Goal: Task Accomplishment & Management: Complete application form

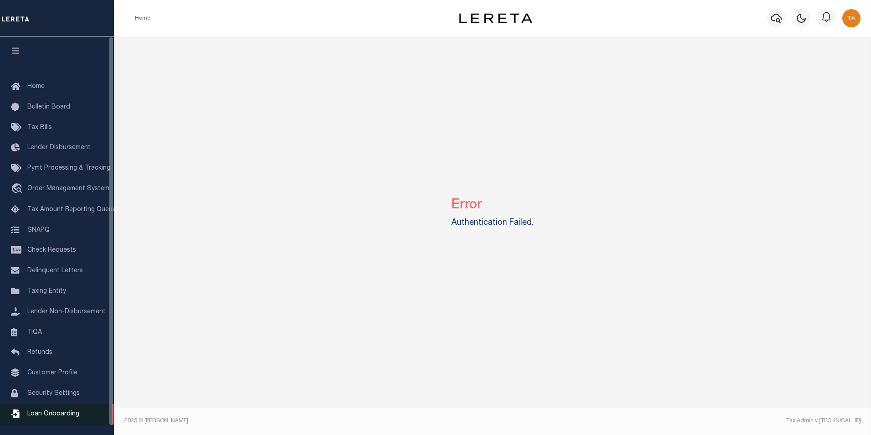
click at [49, 417] on span "Loan Onboarding" at bounding box center [53, 413] width 52 height 6
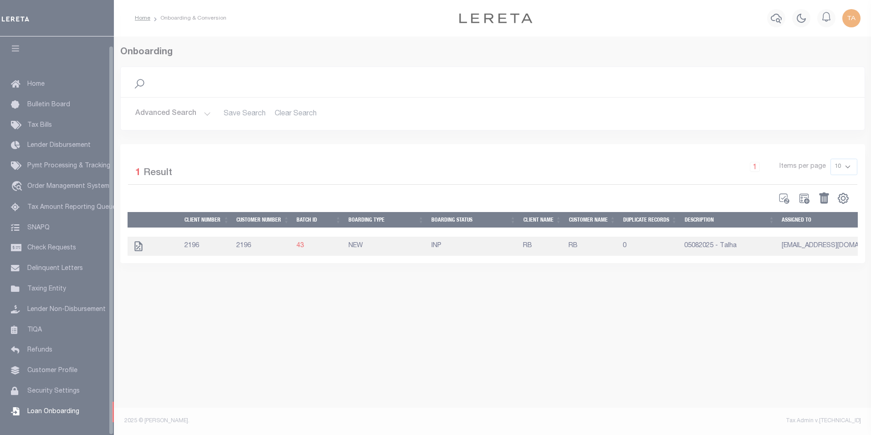
scroll to position [9, 0]
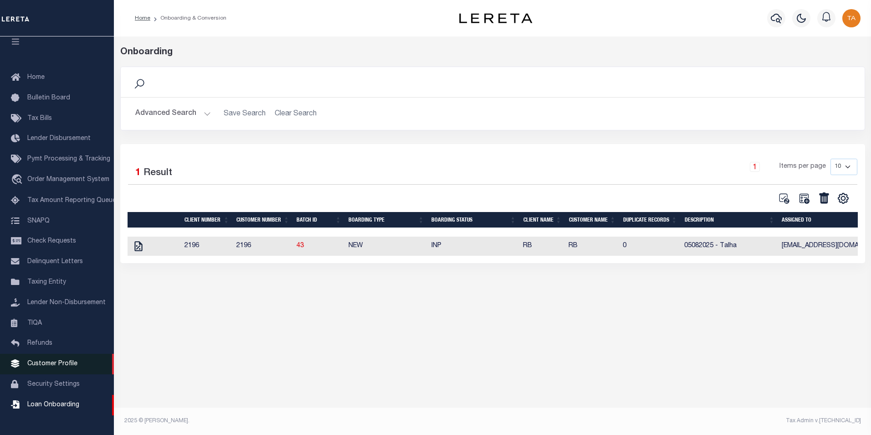
click at [57, 363] on link "Customer Profile" at bounding box center [57, 363] width 114 height 20
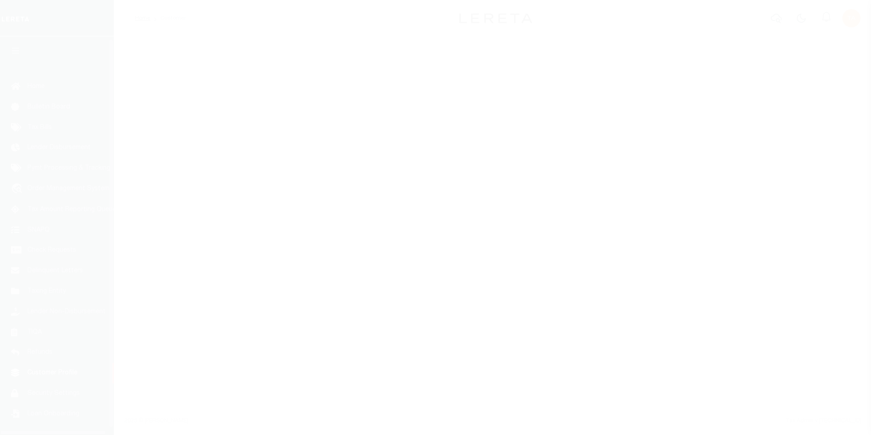
scroll to position [9, 0]
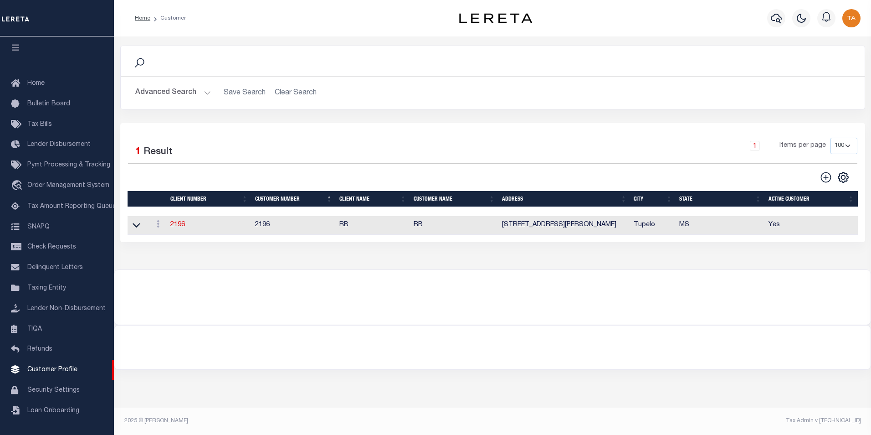
click at [194, 96] on button "Advanced Search" at bounding box center [173, 93] width 76 height 18
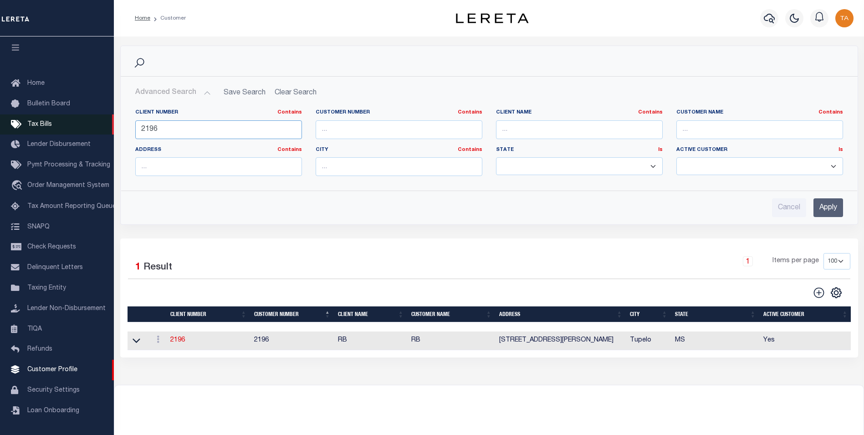
drag, startPoint x: 176, startPoint y: 126, endPoint x: 74, endPoint y: 126, distance: 102.0
click at [74, 126] on div "Home Customer Profile Sign out" at bounding box center [432, 248] width 864 height 496
type input "77550"
click at [823, 207] on input "Apply" at bounding box center [828, 207] width 30 height 19
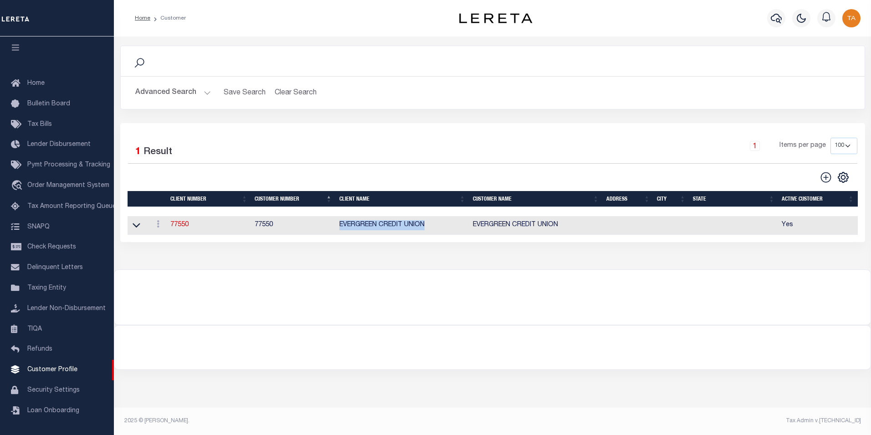
drag, startPoint x: 330, startPoint y: 226, endPoint x: 427, endPoint y: 224, distance: 97.0
click at [427, 224] on tr "ACTIONS View Delete 77550 77550 EVERGREEN CREDIT UNION EVERGREEN CREDIT UNION Y…" at bounding box center [493, 225] width 730 height 19
copy tr "EVERGREEN CREDIT UNION"
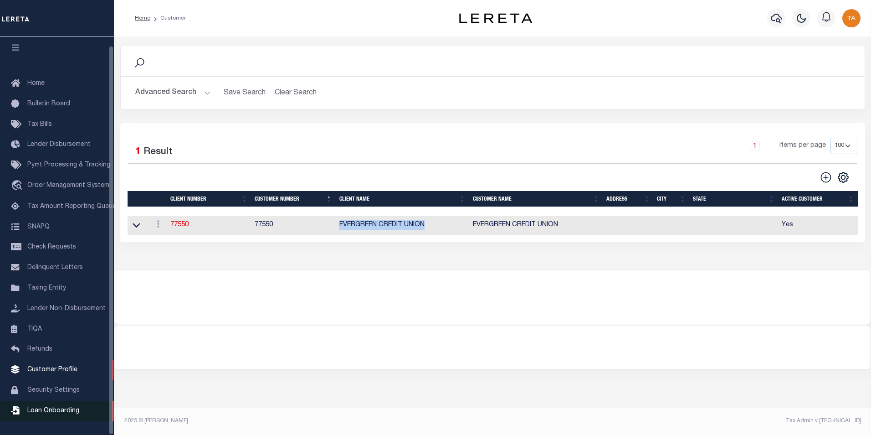
click at [40, 411] on span "Loan Onboarding" at bounding box center [53, 410] width 52 height 6
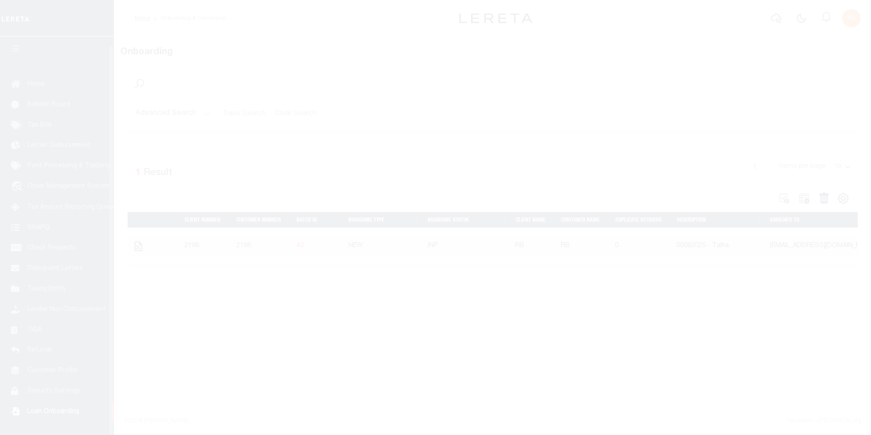
scroll to position [9, 0]
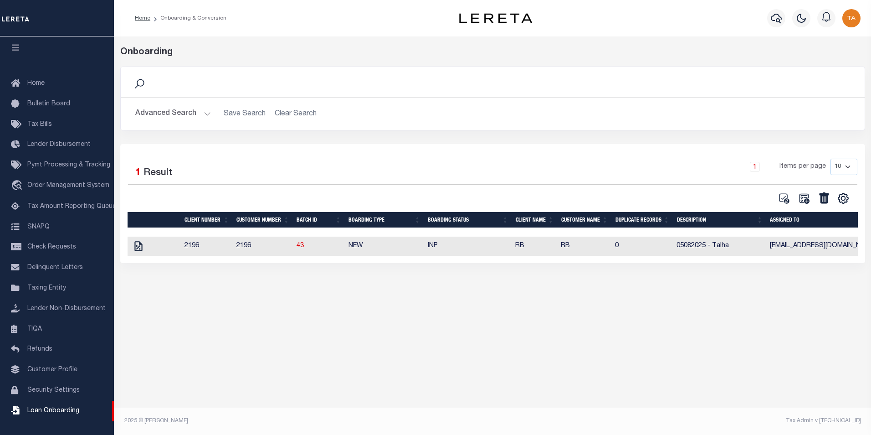
click at [199, 116] on button "Advanced Search" at bounding box center [173, 114] width 76 height 18
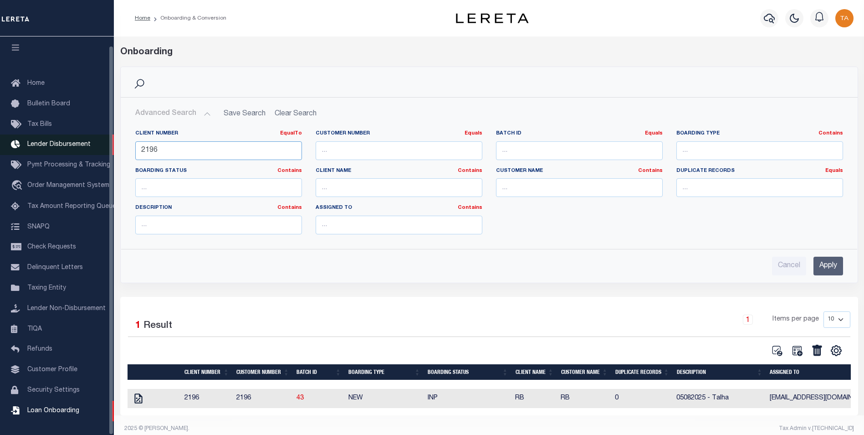
drag, startPoint x: 176, startPoint y: 150, endPoint x: 54, endPoint y: 145, distance: 122.2
click at [54, 145] on div "Home Onboarding & Conversion" at bounding box center [432, 221] width 864 height 442
type input "77550"
click at [825, 264] on input "Apply" at bounding box center [828, 265] width 30 height 19
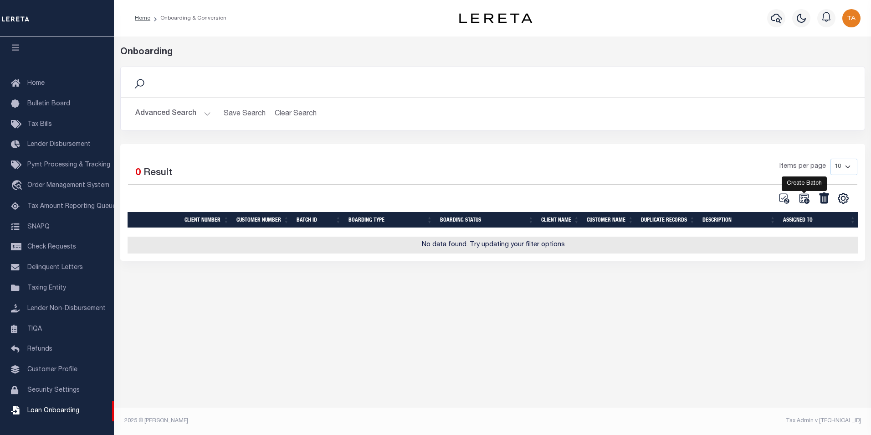
click at [802, 194] on icon at bounding box center [804, 198] width 12 height 12
select select
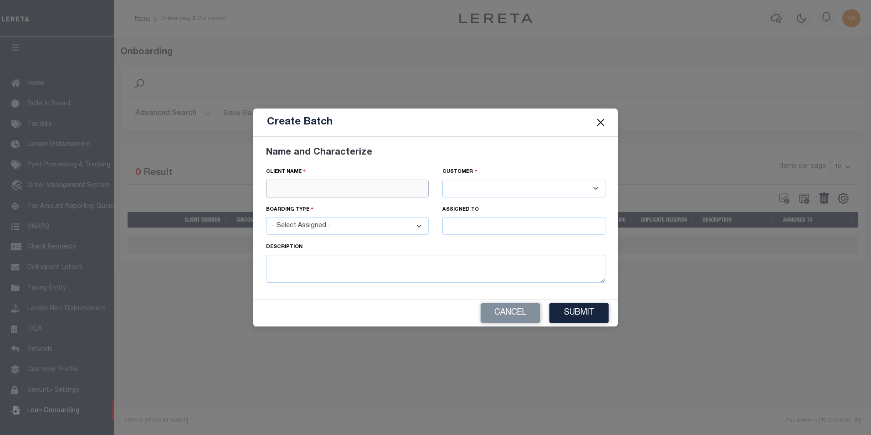
click at [343, 188] on input "text" at bounding box center [347, 188] width 163 height 18
paste input "EVERGREEN CREDIT UNION"
click at [327, 201] on div "EVERGREEN CREDIT UNION" at bounding box center [347, 204] width 162 height 15
type input "EVERGREEN CREDIT UNION"
click at [321, 230] on select "- Select Assigned - NEW - New Loan REF - Refinance Loan CWF - Conversion with F…" at bounding box center [347, 226] width 163 height 18
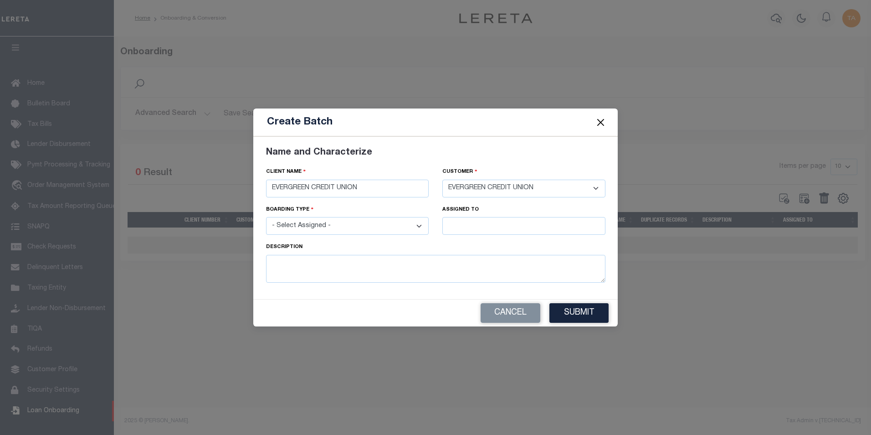
select select "NEW"
click at [266, 217] on select "- Select Assigned - NEW - New Loan REF - Refinance Loan CWF - Conversion with F…" at bounding box center [347, 226] width 163 height 18
click at [468, 227] on input "text" at bounding box center [523, 226] width 163 height 18
type input "Talha Hafiz"
click at [459, 242] on div "Talha Hafiz" at bounding box center [524, 242] width 162 height 15
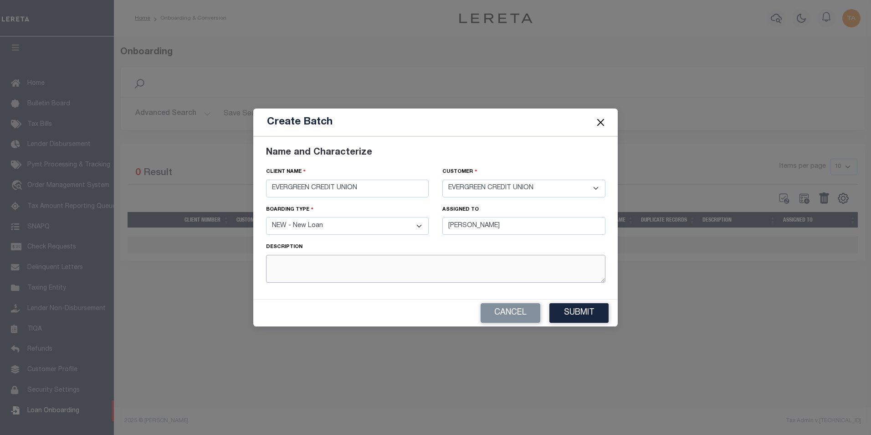
click at [317, 268] on textarea at bounding box center [435, 269] width 339 height 28
type textarea "G1 11082025 - Talha (ony active loans)"
click at [573, 314] on button "Submit" at bounding box center [578, 313] width 59 height 20
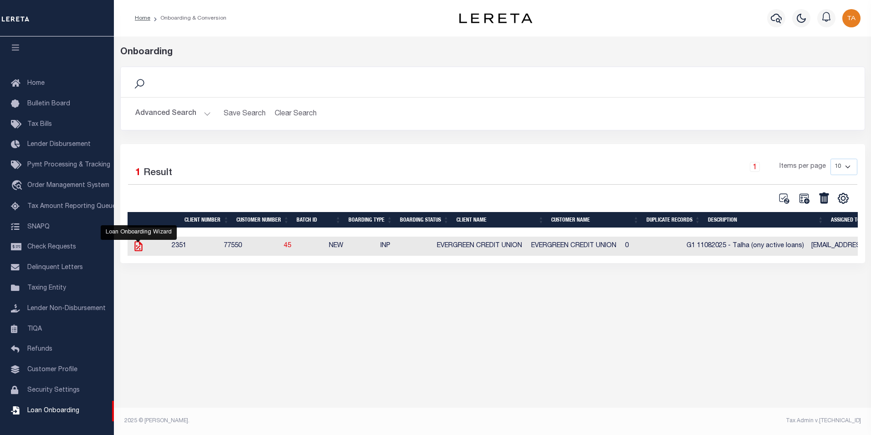
click at [140, 245] on icon at bounding box center [138, 246] width 8 height 10
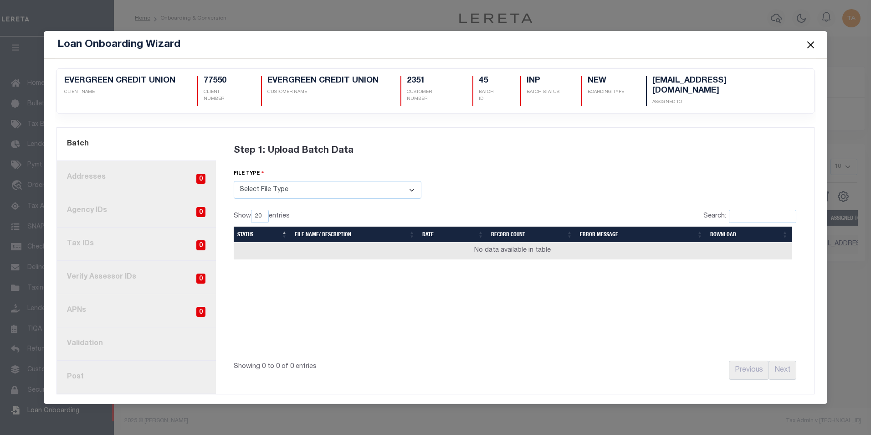
click at [260, 187] on select "Select File Type Lereta Lereta Conversion Zip" at bounding box center [328, 190] width 188 height 18
select select "LERETA"
click at [234, 181] on select "Select File Type Lereta Lereta Conversion Zip" at bounding box center [328, 190] width 188 height 18
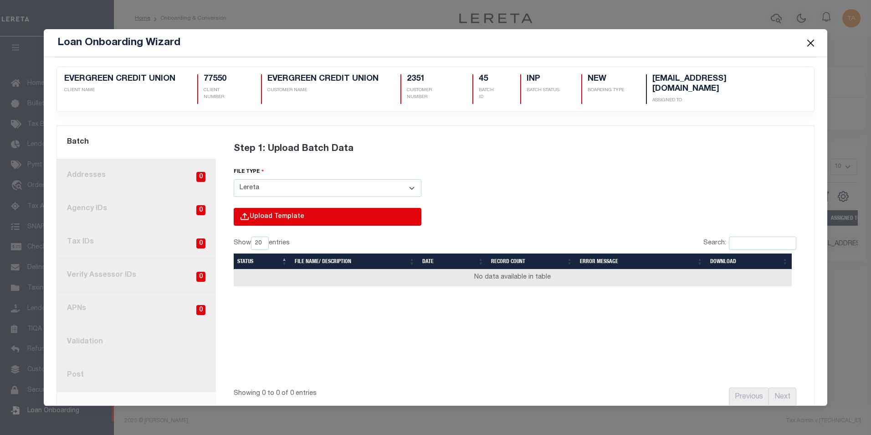
click at [254, 211] on input "file" at bounding box center [205, 226] width 434 height 37
type input "C:\fakepath\Lender-77550-Lien.csv"
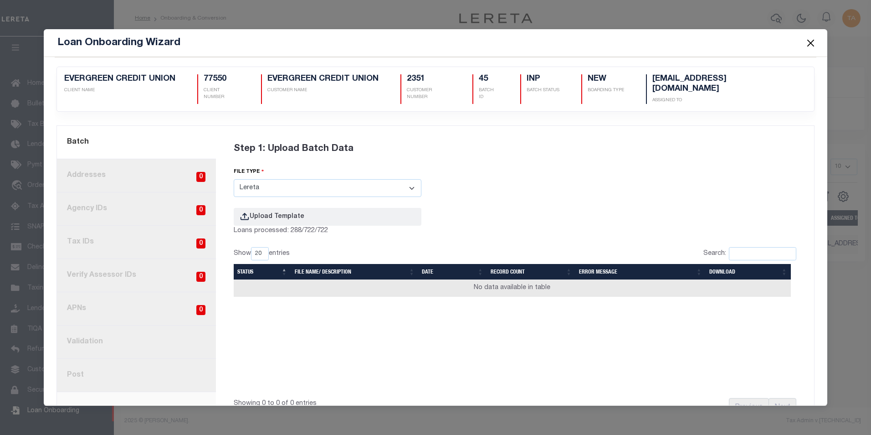
click at [810, 45] on button "Close" at bounding box center [810, 43] width 12 height 12
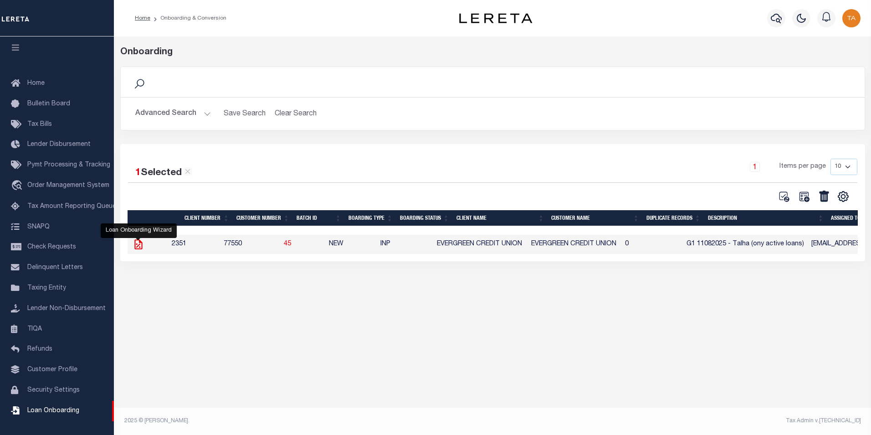
click at [136, 244] on icon at bounding box center [139, 244] width 12 height 12
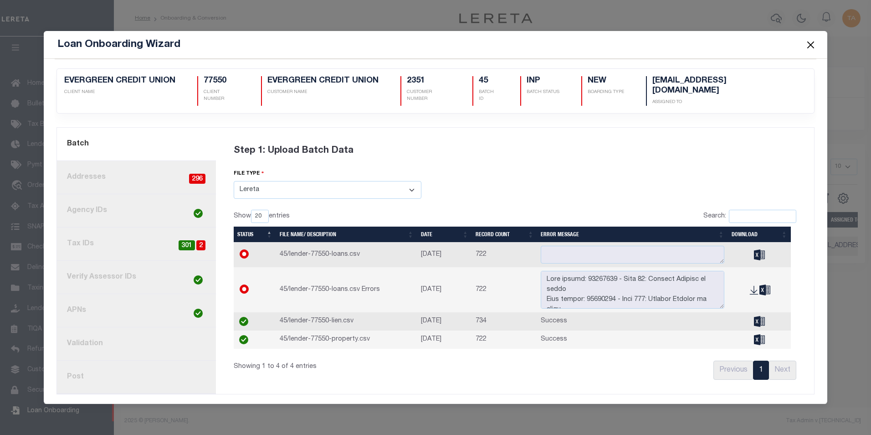
click at [89, 205] on link "3. Agency IDs" at bounding box center [136, 210] width 159 height 33
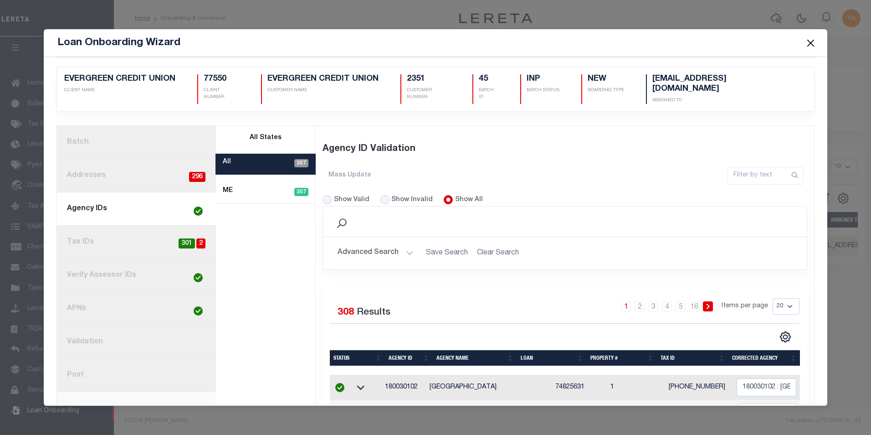
click at [92, 234] on link "4. Tax IDs 2 301" at bounding box center [136, 241] width 159 height 33
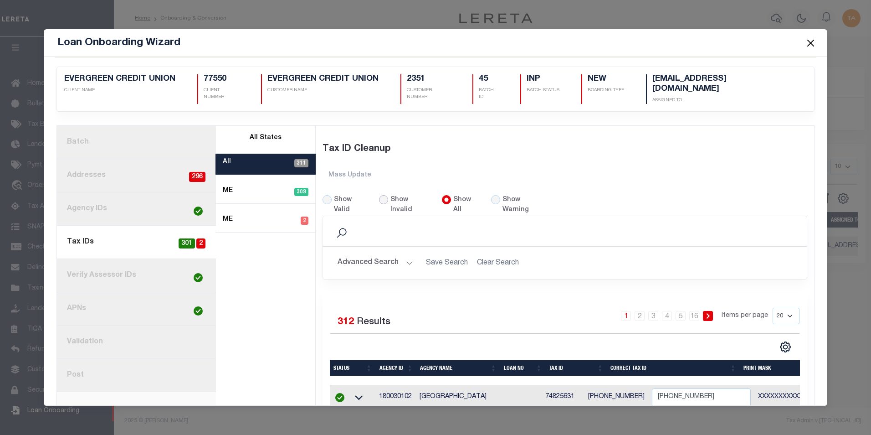
click at [379, 195] on input "Show Invalid" at bounding box center [383, 199] width 9 height 9
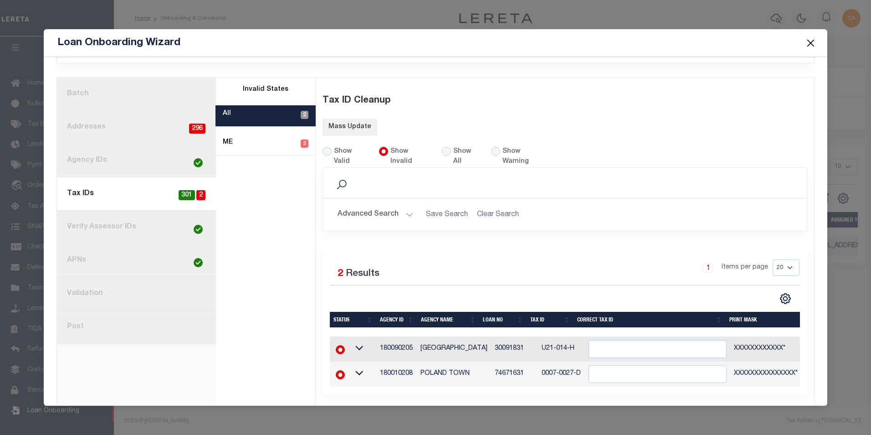
scroll to position [0, 0]
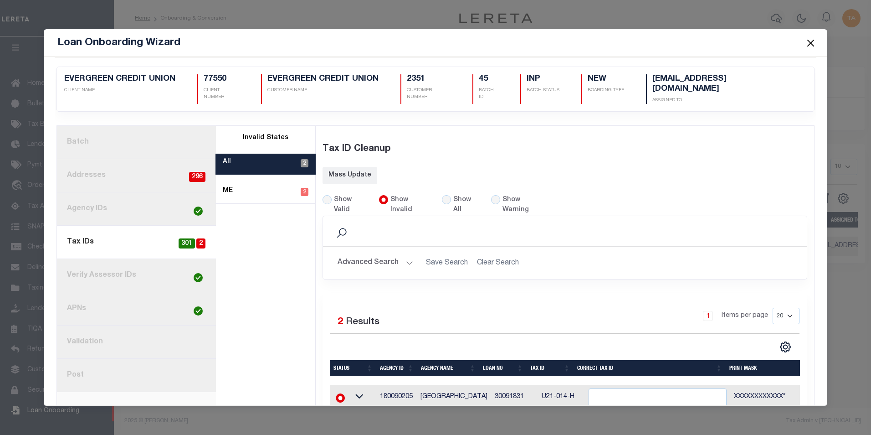
click at [810, 42] on button "Close" at bounding box center [810, 43] width 12 height 12
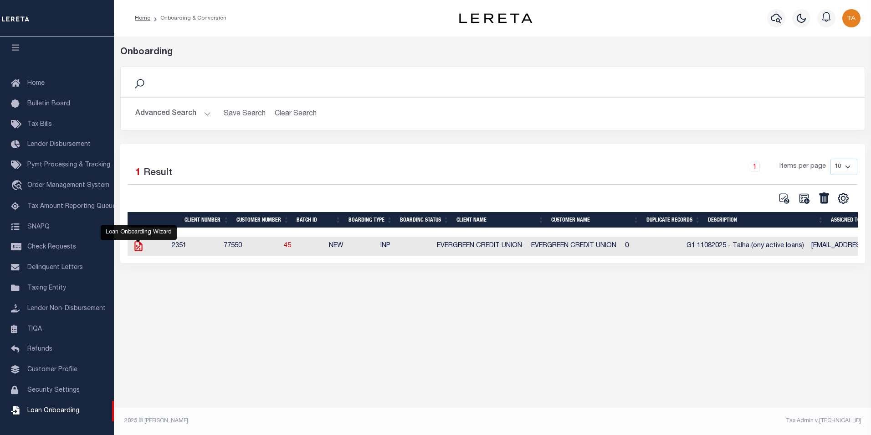
click at [138, 249] on icon at bounding box center [138, 246] width 8 height 10
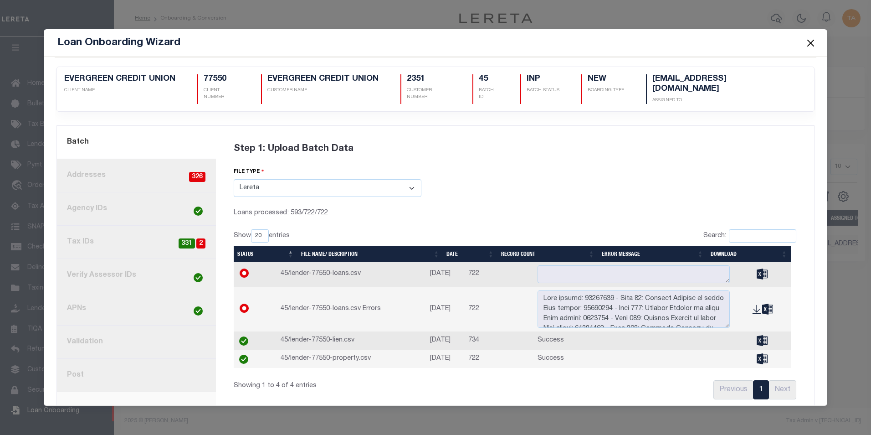
click at [809, 41] on button "Close" at bounding box center [810, 43] width 12 height 12
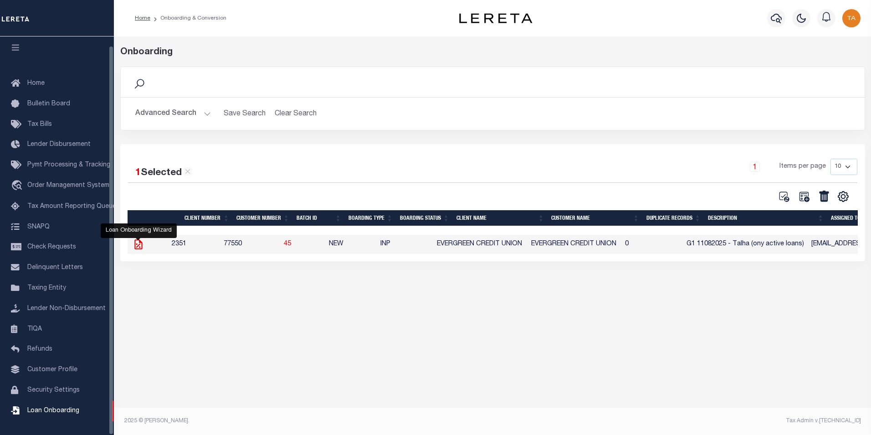
click at [138, 245] on icon at bounding box center [139, 244] width 12 height 12
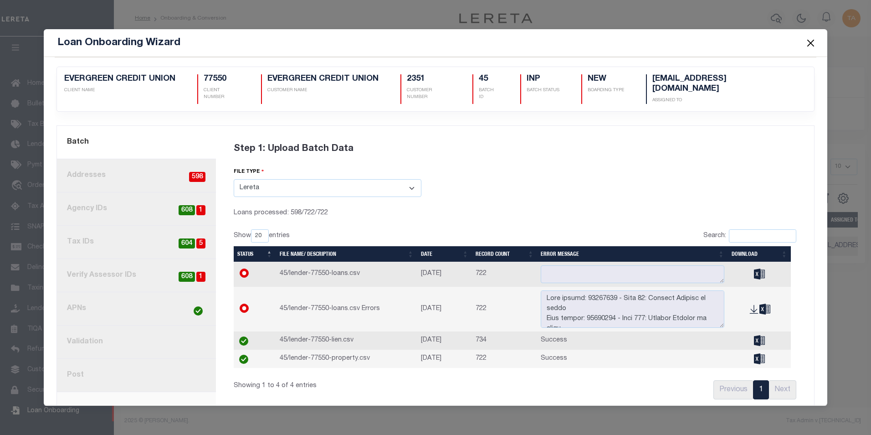
click at [109, 231] on link "4. Tax IDs 5 604" at bounding box center [136, 241] width 159 height 33
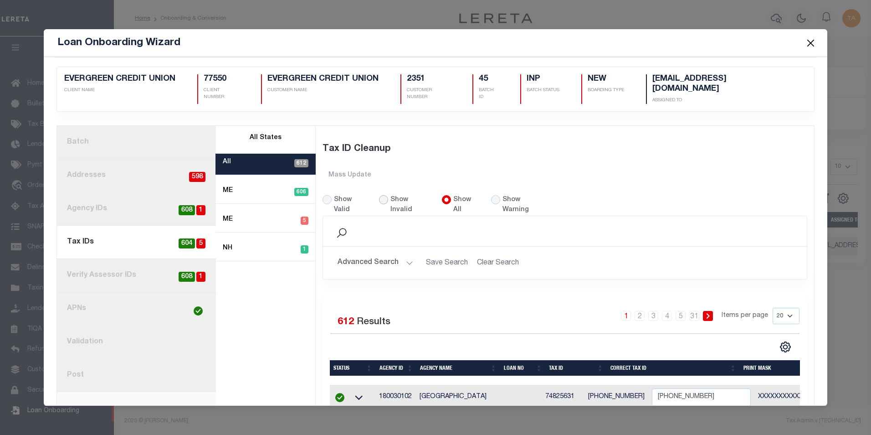
click at [379, 195] on input "Show Invalid" at bounding box center [383, 199] width 9 height 9
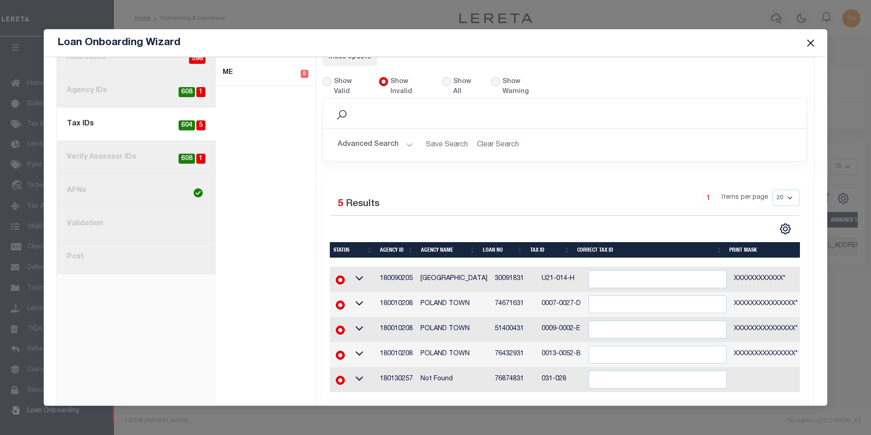
scroll to position [120, 0]
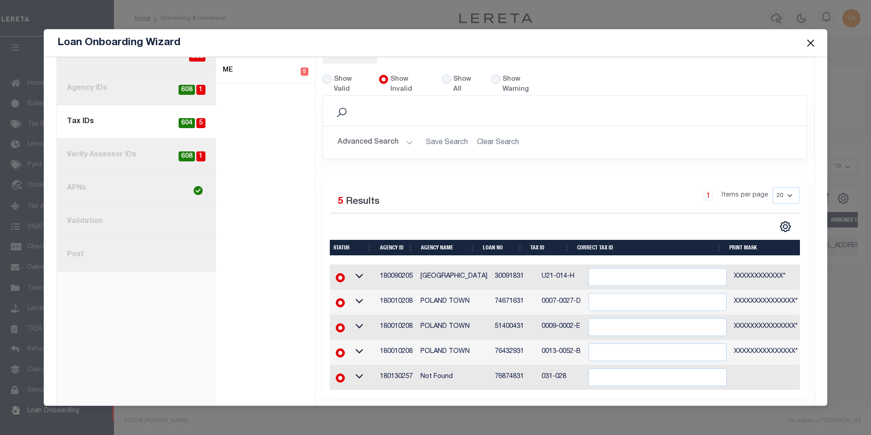
click at [810, 42] on button "Close" at bounding box center [810, 43] width 12 height 12
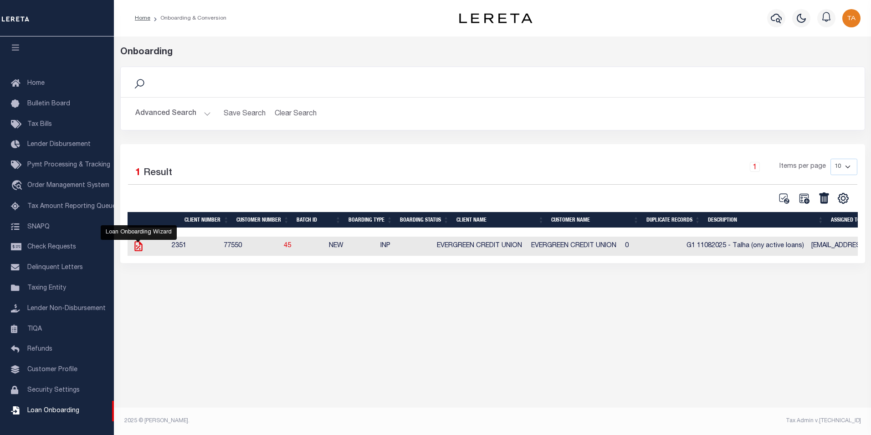
click at [138, 248] on icon at bounding box center [138, 246] width 8 height 10
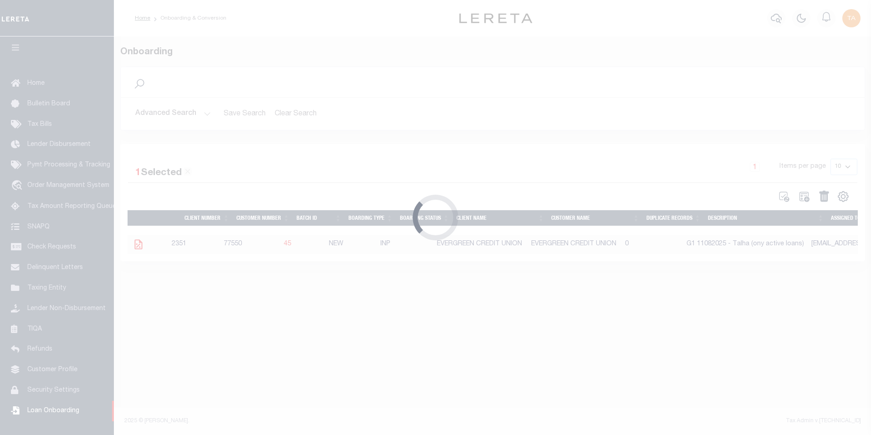
scroll to position [0, 0]
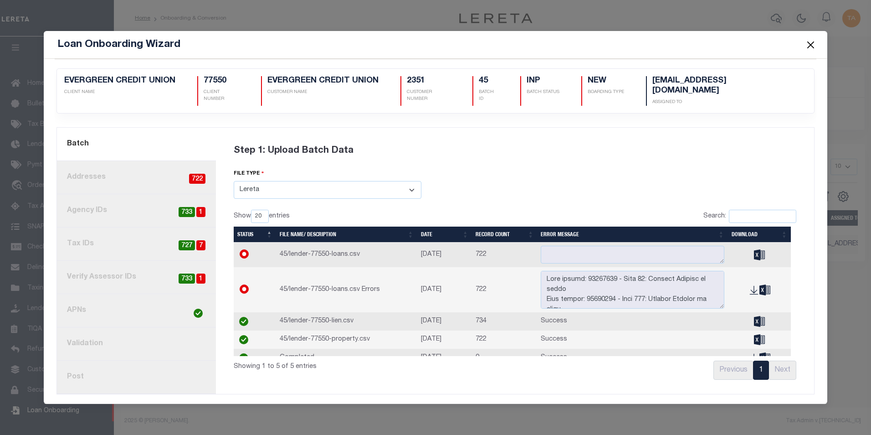
click at [133, 236] on link "4. Tax IDs 7 727" at bounding box center [136, 243] width 159 height 33
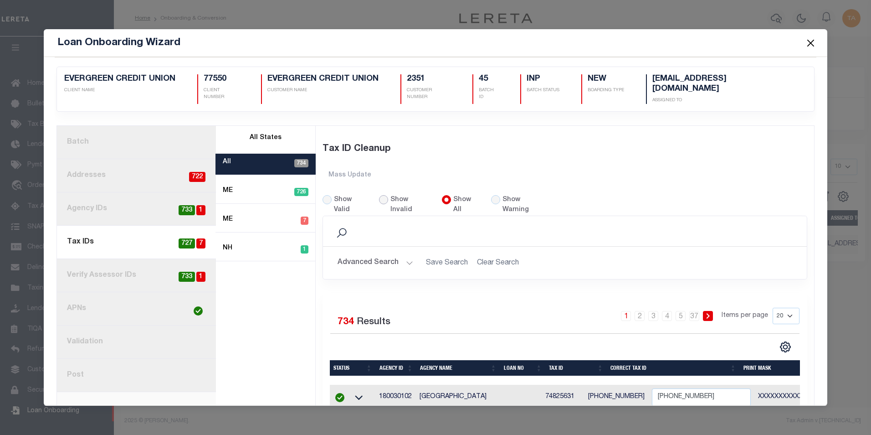
click at [382, 195] on input "Show Invalid" at bounding box center [383, 199] width 9 height 9
radio input "true"
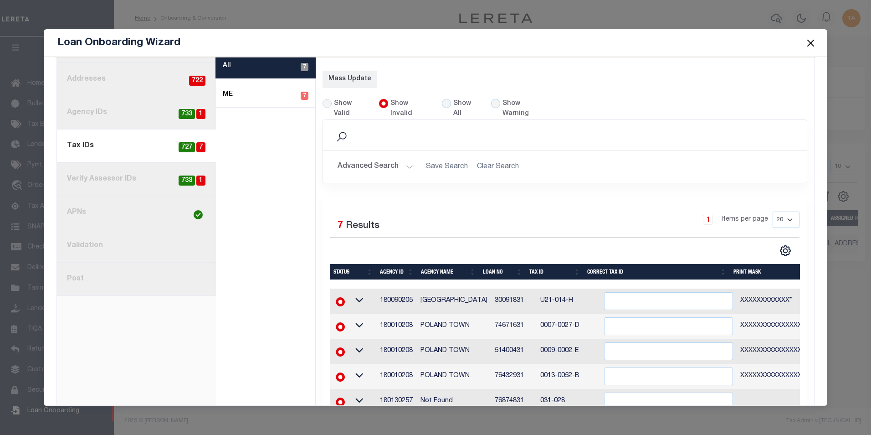
scroll to position [84, 0]
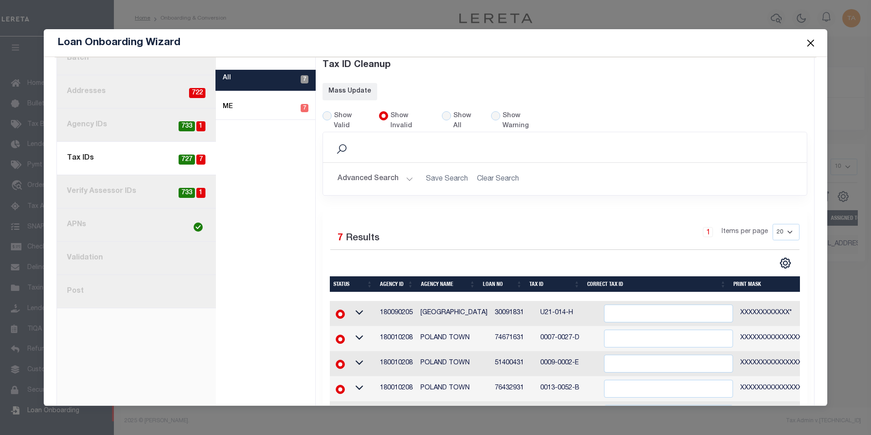
click at [119, 116] on link "3. Agency IDs 1 733" at bounding box center [136, 124] width 159 height 33
radio input "true"
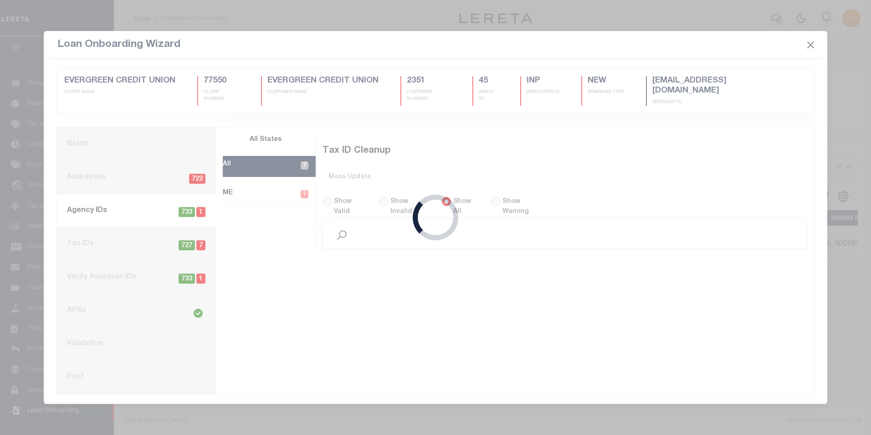
scroll to position [0, 0]
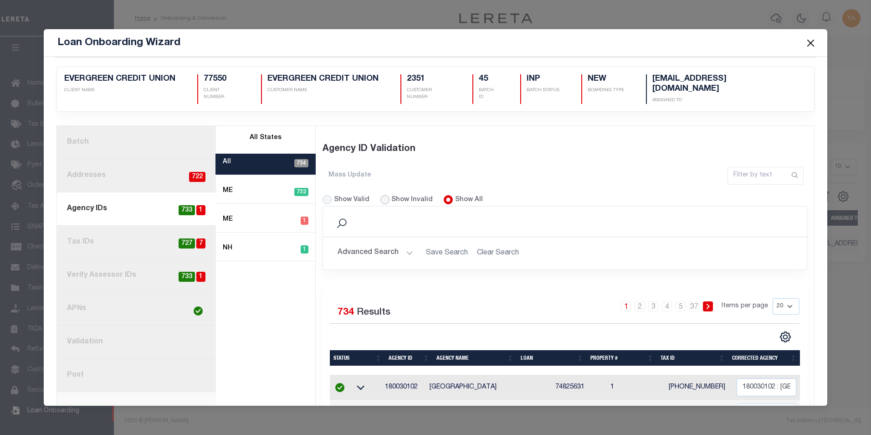
click at [380, 195] on input "Show Invalid" at bounding box center [384, 199] width 9 height 9
radio input "true"
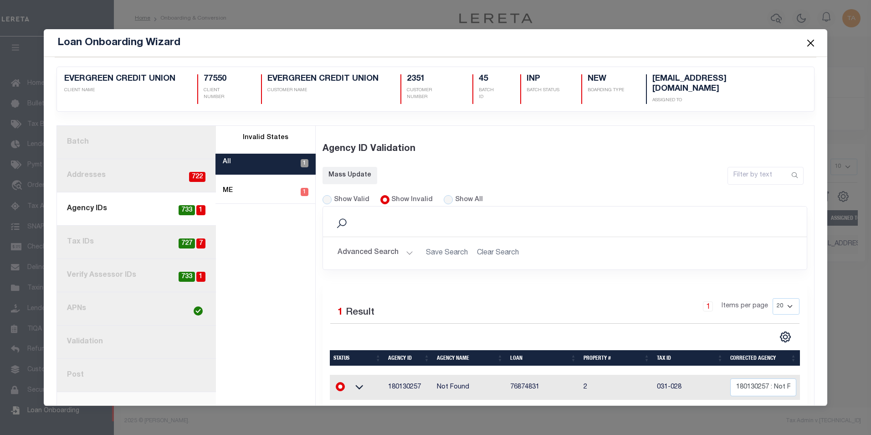
scroll to position [0, 1]
